Goal: Information Seeking & Learning: Understand process/instructions

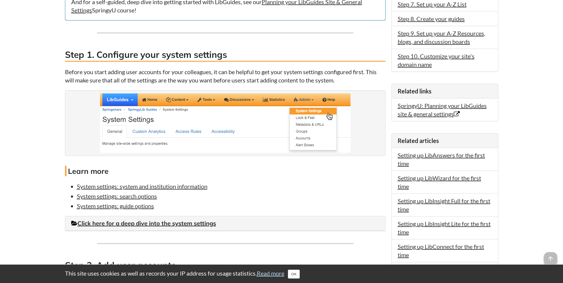
scroll to position [326, 0]
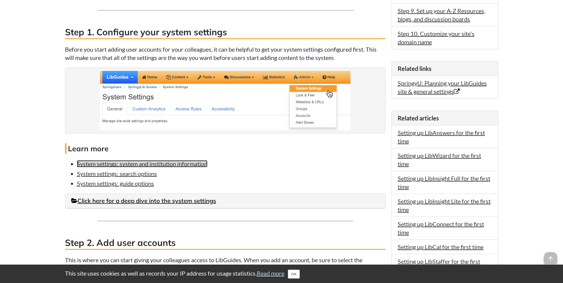
click at [183, 162] on link "System settings: system and institution information" at bounding box center [142, 163] width 131 height 7
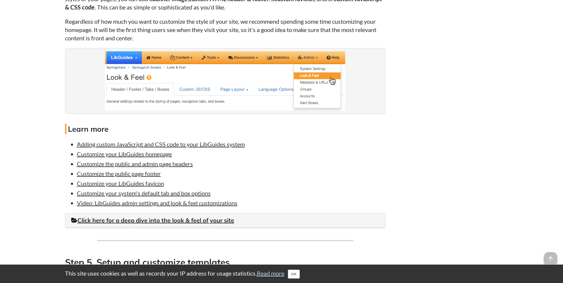
scroll to position [1097, 0]
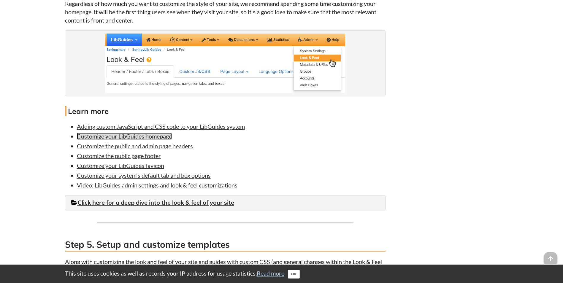
click at [136, 136] on link "Customize your LibGuides homepage" at bounding box center [124, 136] width 95 height 7
